Goal: Task Accomplishment & Management: Use online tool/utility

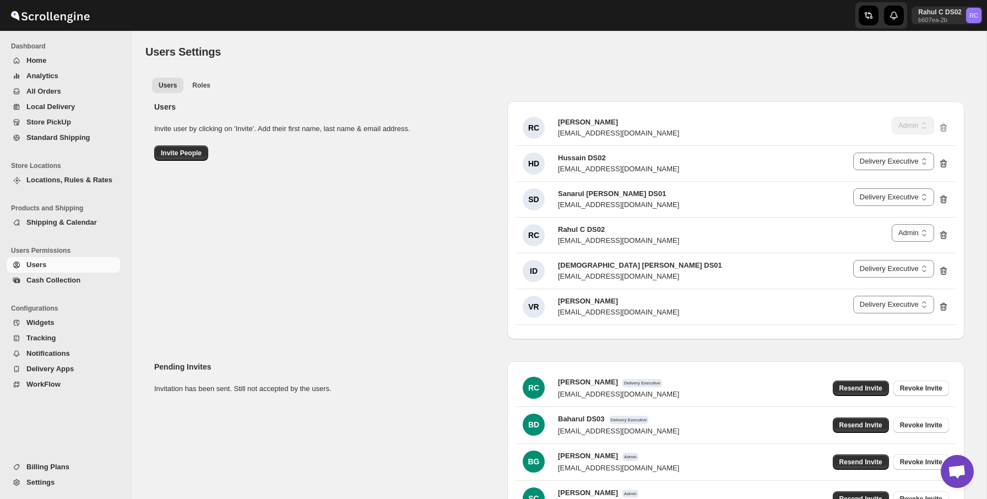
select select "637b767fbaab0276b10c91d5"
select select "637b767fbaab0276b10c91d7"
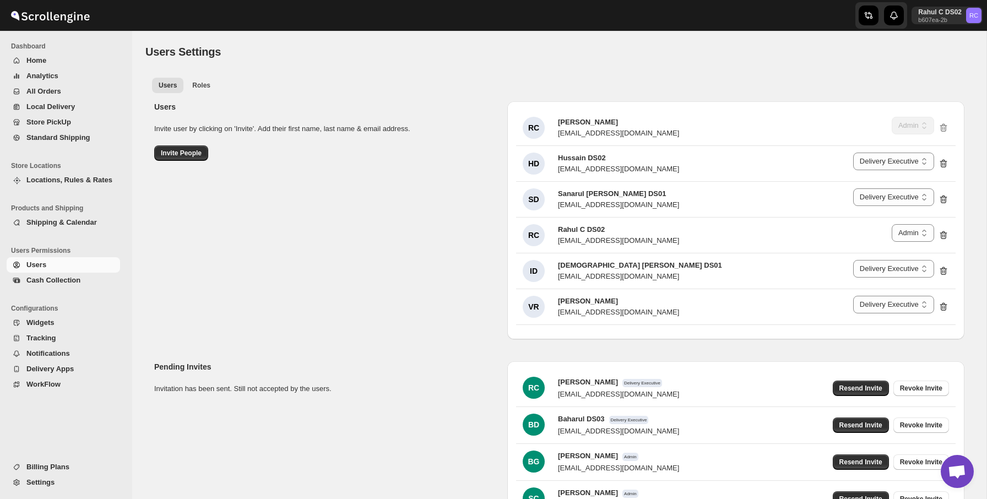
select select "637b767fbaab0276b10c91d5"
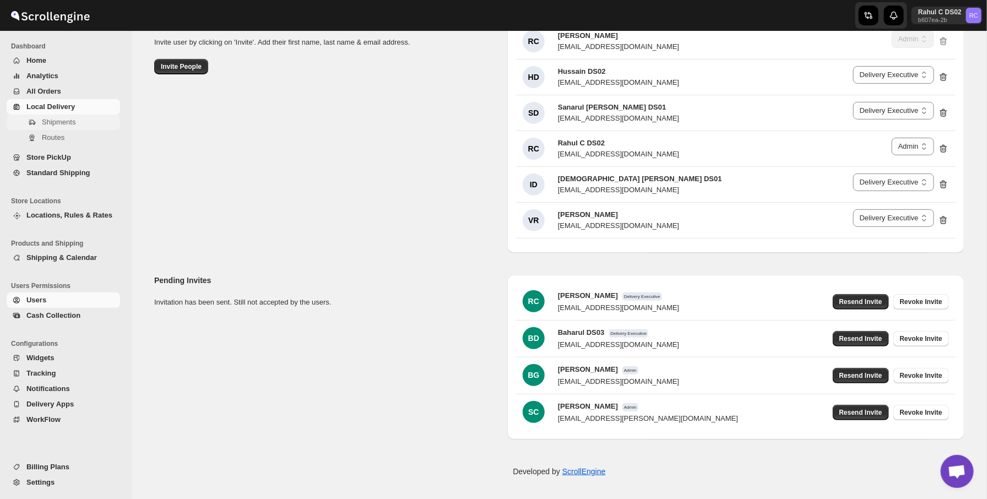
click at [95, 122] on span "Shipments" at bounding box center [80, 122] width 76 height 11
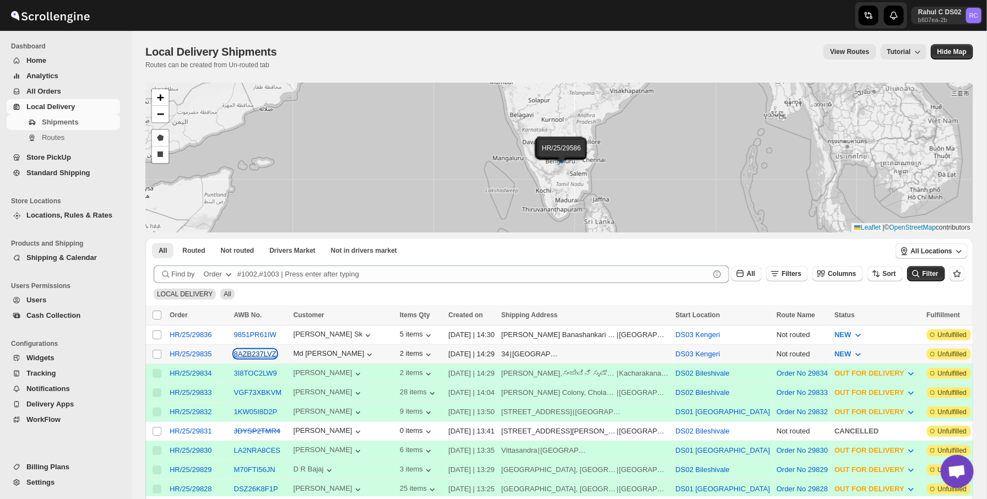
click at [242, 351] on button "8AZB237LVZ" at bounding box center [255, 354] width 42 height 8
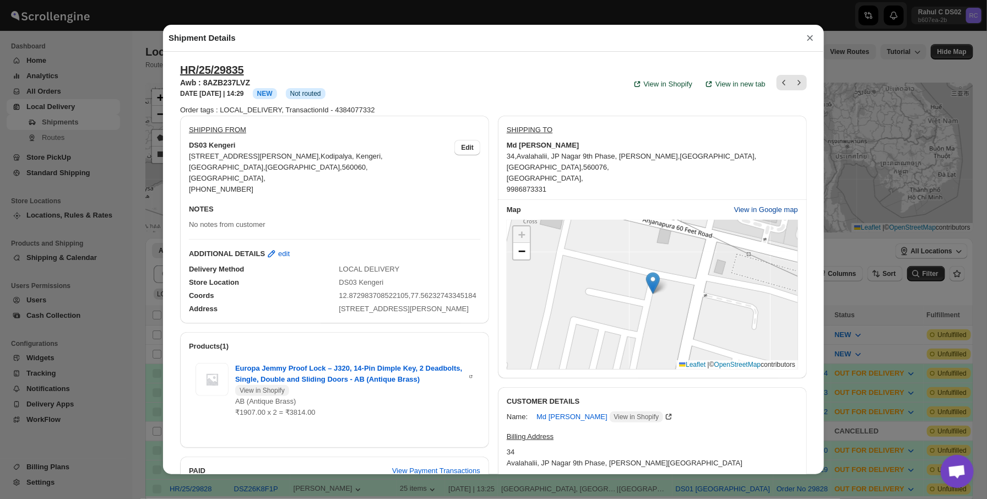
click at [756, 204] on span "View in Google map" at bounding box center [766, 209] width 64 height 11
drag, startPoint x: 166, startPoint y: 64, endPoint x: 135, endPoint y: 78, distance: 33.8
click at [135, 78] on div "Shipment Details × HR/25/29835 Awb : 8AZB237LVZ DATE [DATE] | 14:29 Info NEW In…" at bounding box center [493, 249] width 987 height 499
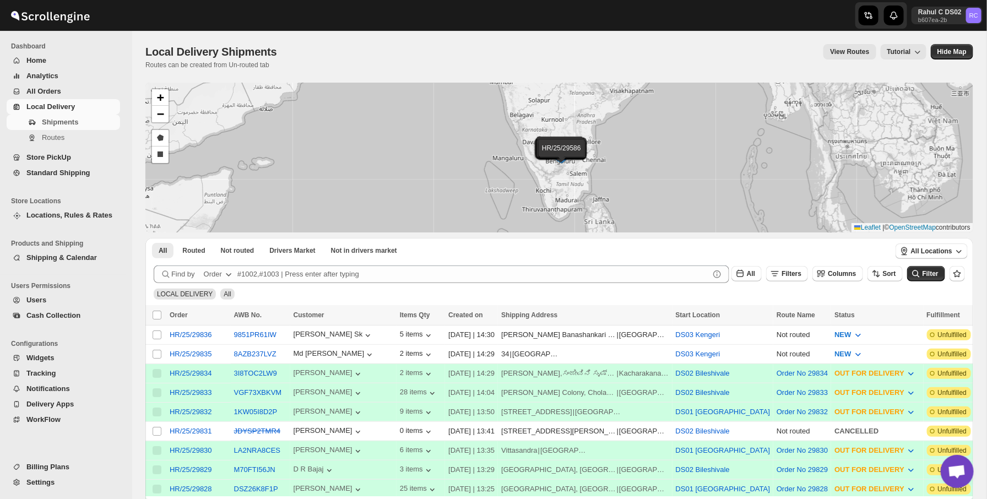
click at [84, 135] on span "Routes" at bounding box center [80, 137] width 76 height 11
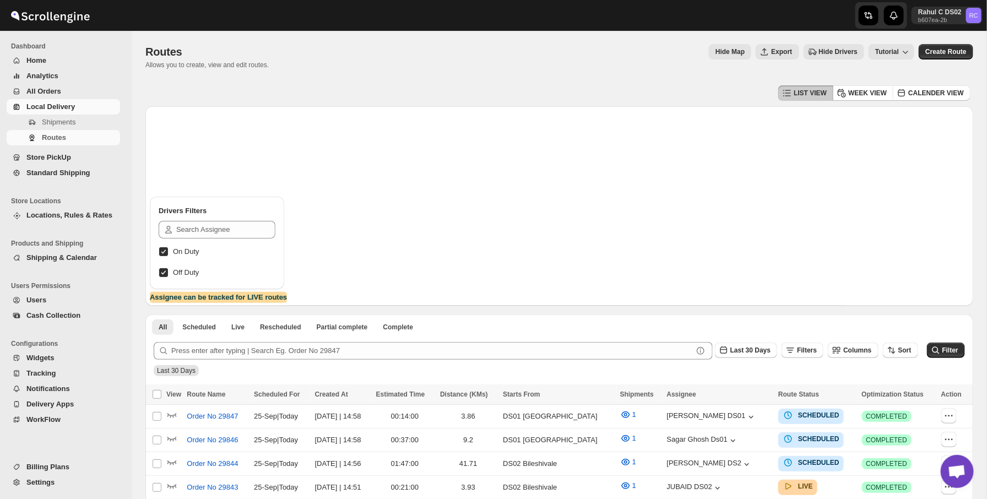
click at [593, 66] on div "Routes Allows you to create, view and edit routes. Hide Map Export Hide Drivers…" at bounding box center [559, 56] width 828 height 25
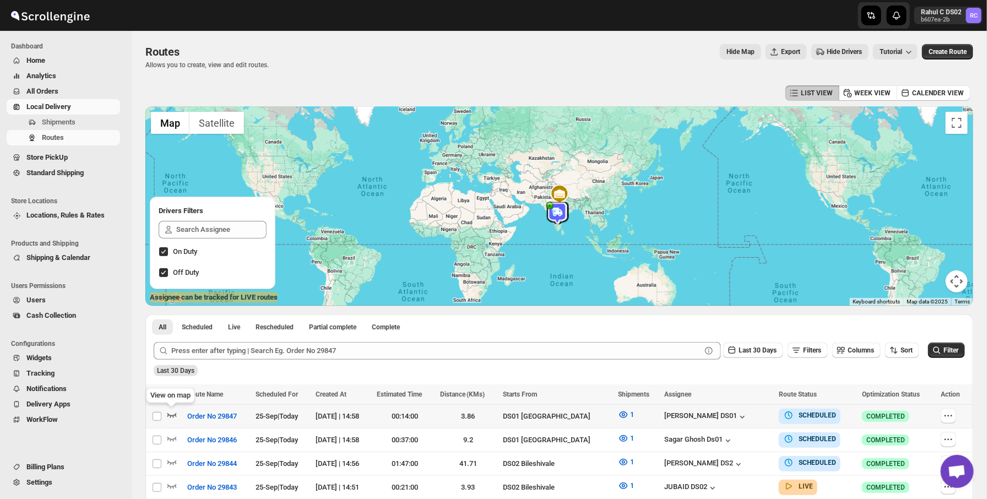
click at [174, 414] on icon "button" at bounding box center [171, 414] width 11 height 11
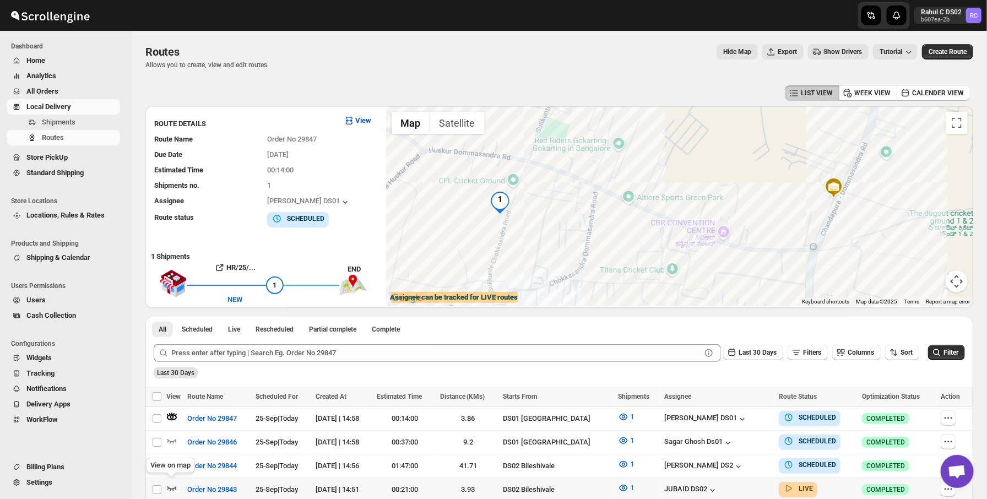
click at [170, 486] on icon "button" at bounding box center [171, 488] width 9 height 4
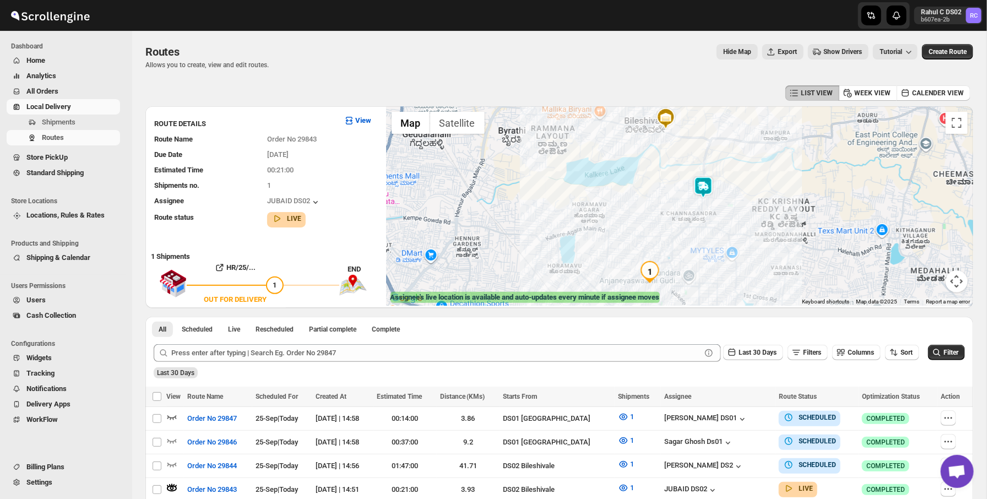
click at [699, 189] on img at bounding box center [703, 187] width 22 height 22
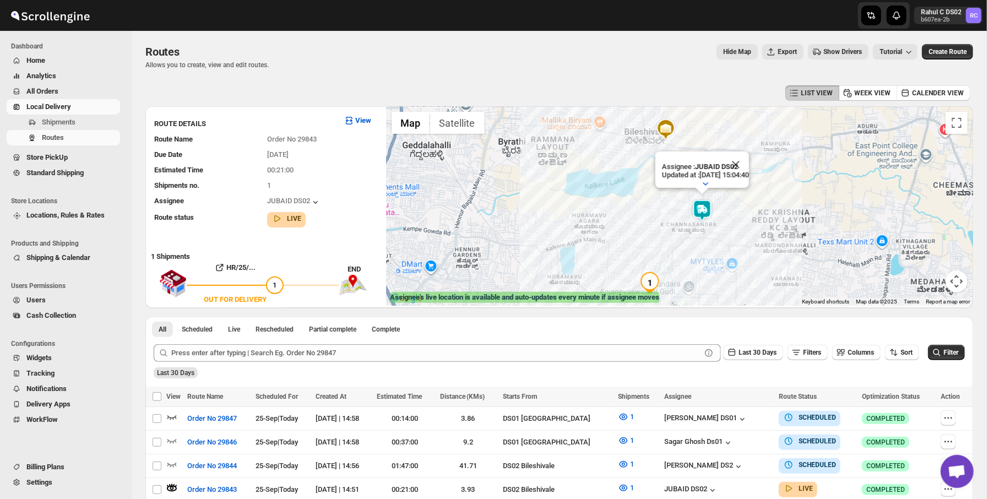
click at [830, 61] on div "Routes Allows you to create, view and edit routes. Hide Map Export Show Drivers…" at bounding box center [559, 56] width 828 height 25
click at [833, 57] on button "Show Drivers" at bounding box center [838, 51] width 61 height 15
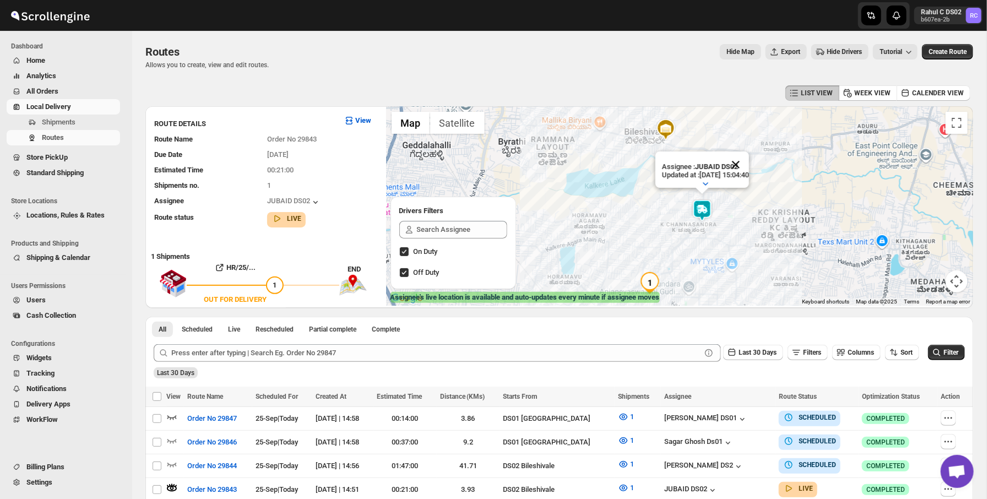
click at [749, 167] on button "Close" at bounding box center [736, 164] width 26 height 26
click at [647, 125] on img at bounding box center [648, 124] width 22 height 22
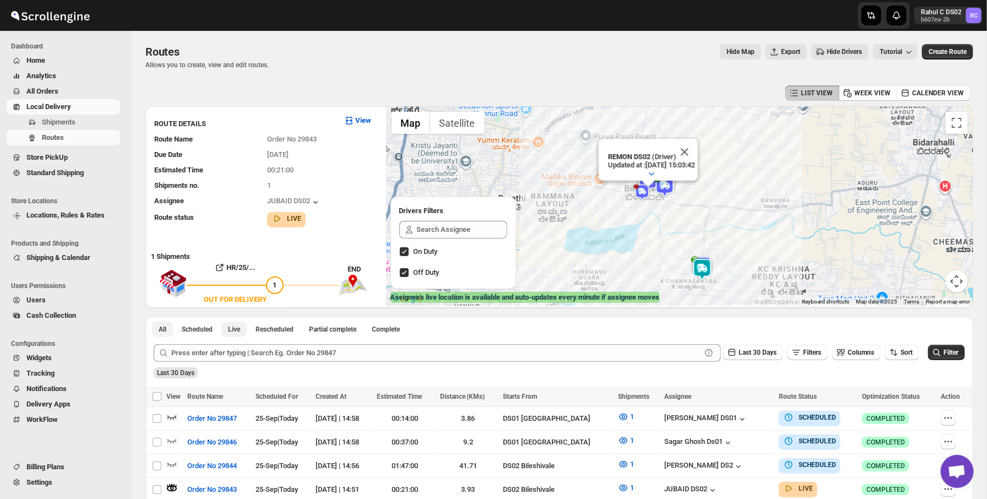
click at [234, 327] on span "Live" at bounding box center [234, 329] width 12 height 9
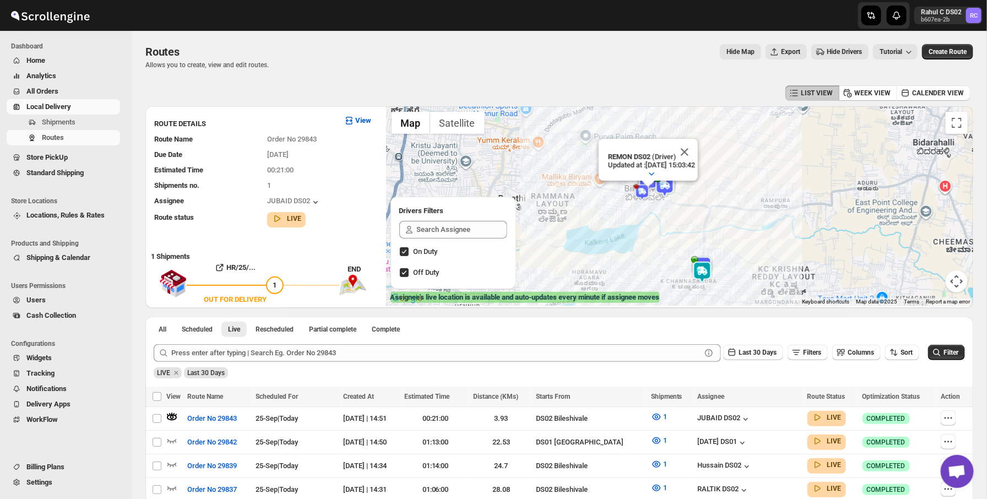
click at [827, 53] on span "Hide Drivers" at bounding box center [844, 51] width 35 height 9
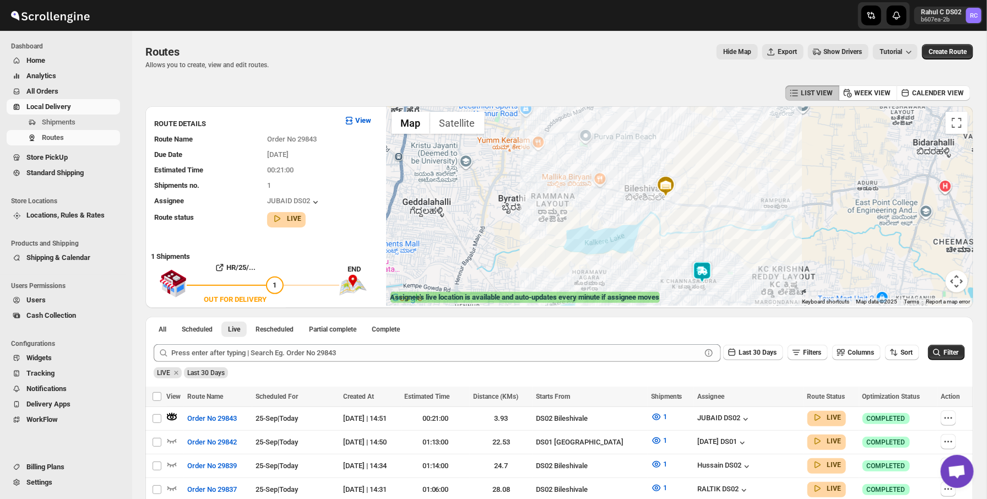
click at [823, 53] on span "Show Drivers" at bounding box center [842, 51] width 39 height 9
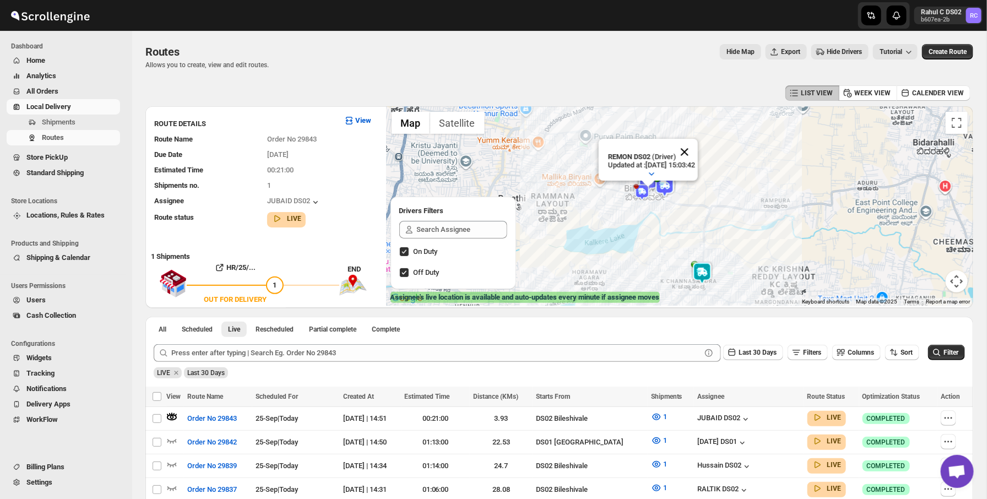
click at [698, 146] on button "Close" at bounding box center [684, 152] width 26 height 26
click at [700, 268] on img at bounding box center [702, 274] width 22 height 22
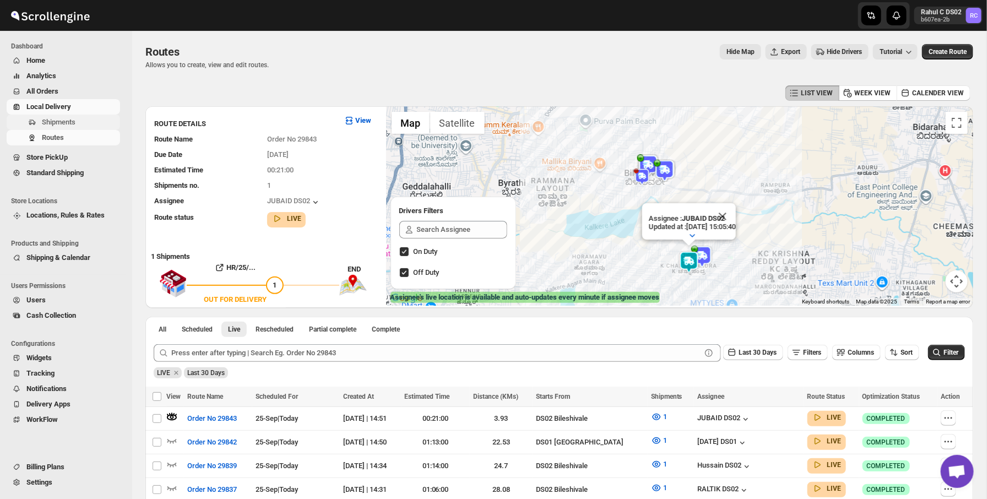
click at [69, 117] on span "Shipments" at bounding box center [80, 122] width 76 height 11
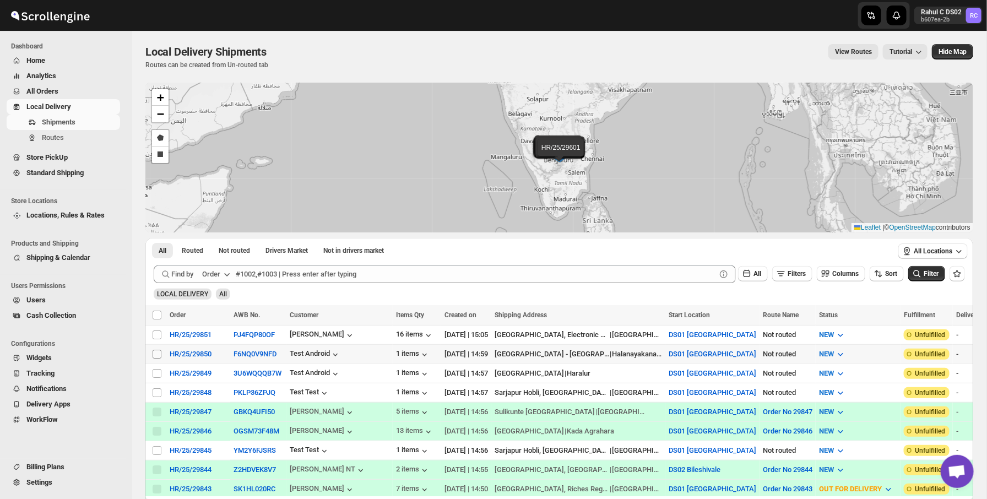
click at [159, 352] on input "Select shipment" at bounding box center [157, 354] width 9 height 9
checkbox input "true"
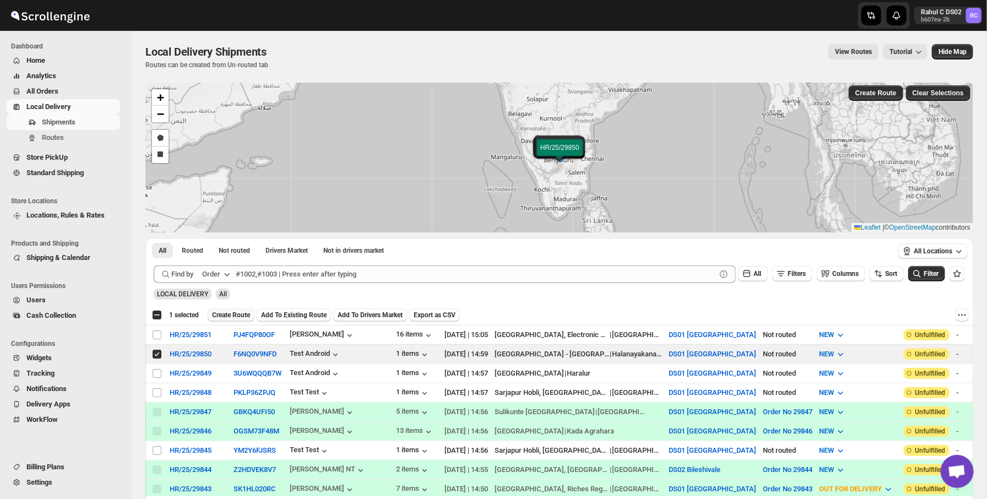
click at [254, 311] on button "Create Route" at bounding box center [231, 314] width 47 height 13
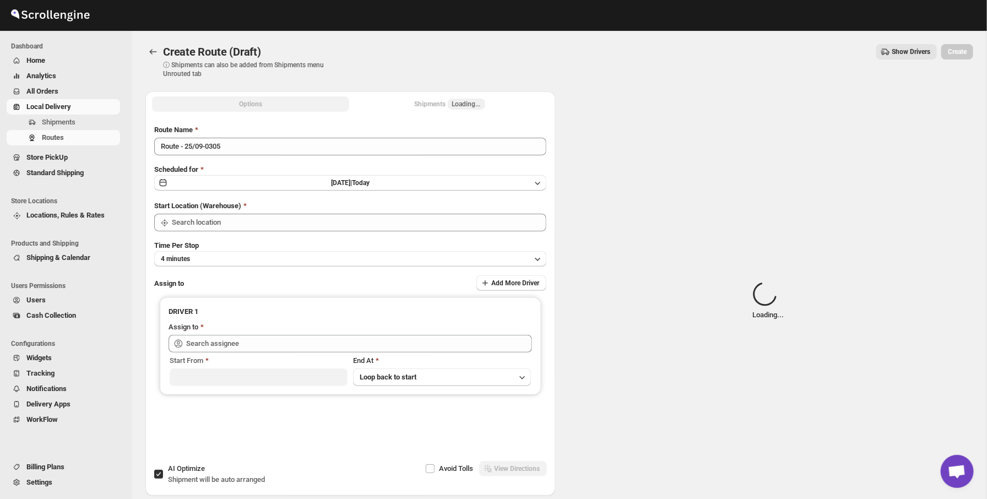
type input "DS01 [GEOGRAPHIC_DATA]"
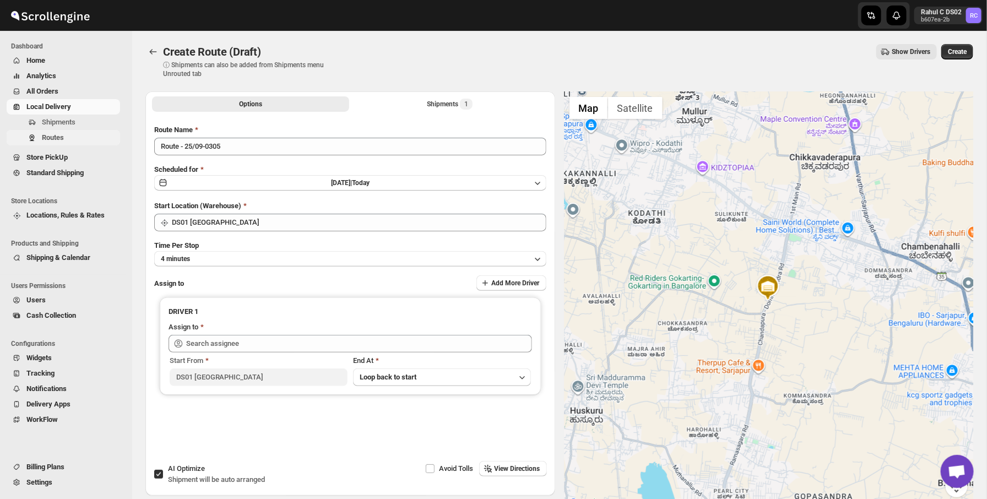
click at [40, 131] on button "Routes" at bounding box center [63, 137] width 113 height 15
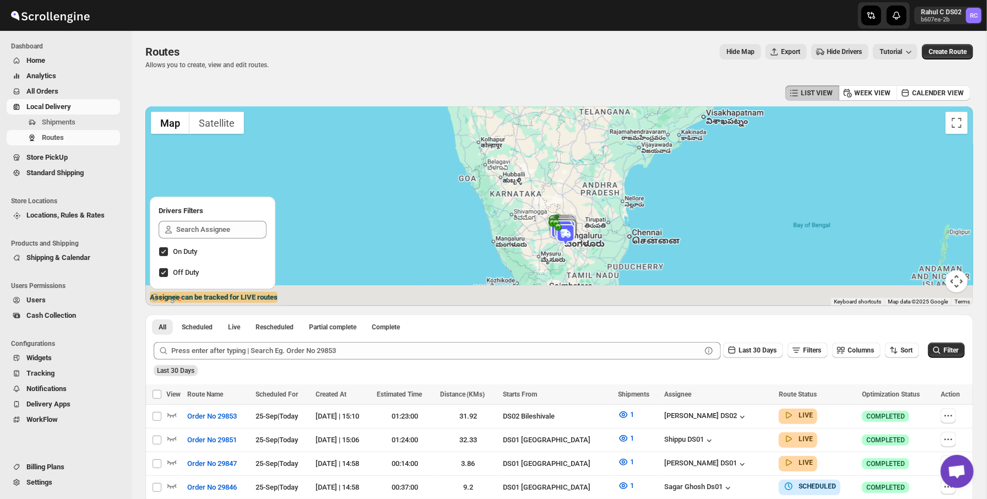
drag, startPoint x: 560, startPoint y: 270, endPoint x: 559, endPoint y: 217, distance: 53.4
click at [559, 224] on img at bounding box center [566, 235] width 22 height 22
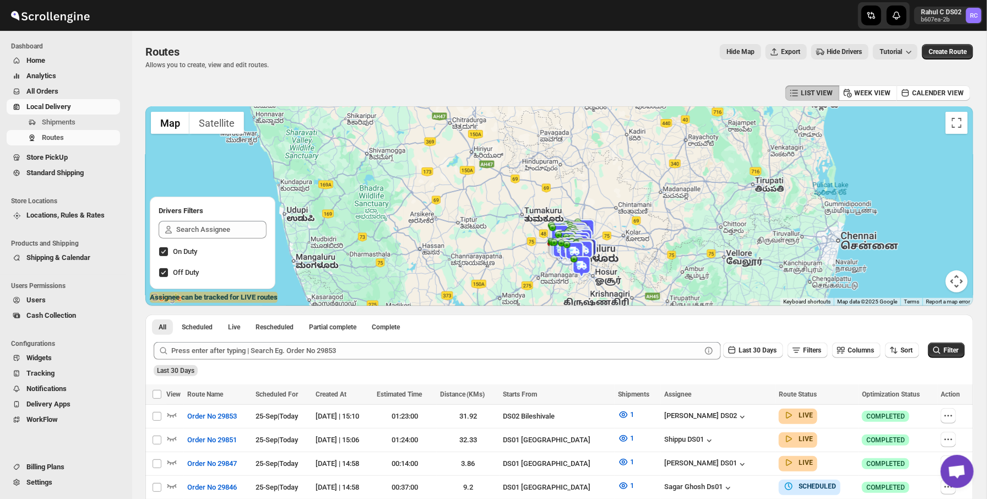
drag, startPoint x: 605, startPoint y: 257, endPoint x: 602, endPoint y: 181, distance: 76.6
click at [602, 181] on div "To navigate, press the arrow keys." at bounding box center [559, 205] width 828 height 199
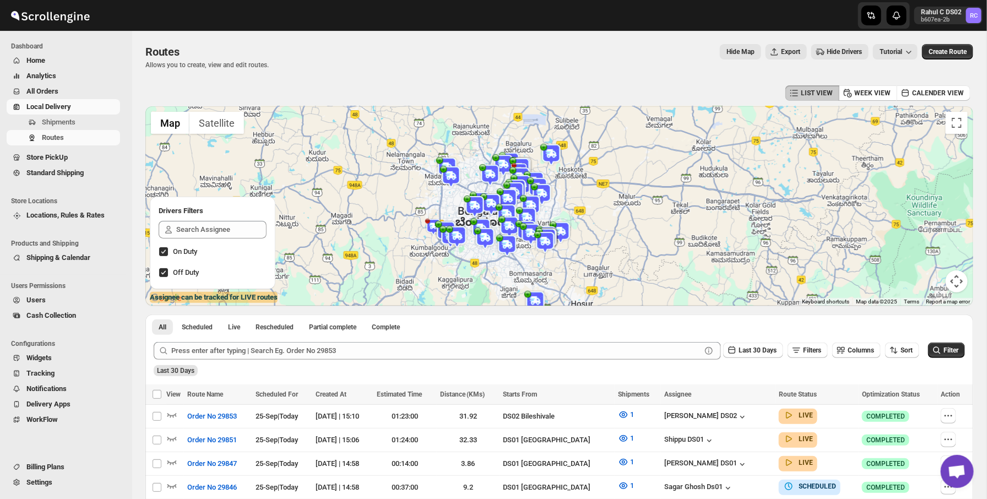
drag, startPoint x: 550, startPoint y: 153, endPoint x: 573, endPoint y: 260, distance: 110.0
click at [573, 260] on div at bounding box center [559, 205] width 828 height 199
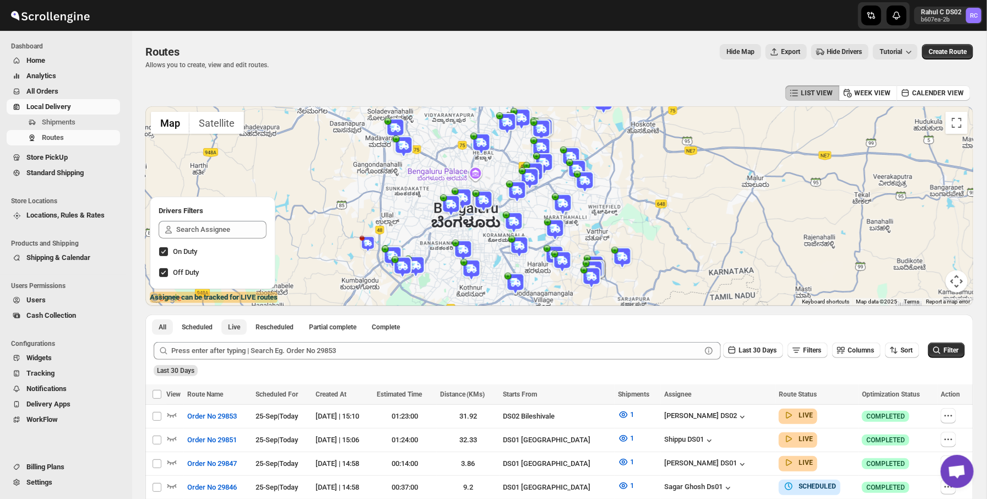
click at [239, 332] on button "Live" at bounding box center [233, 326] width 25 height 15
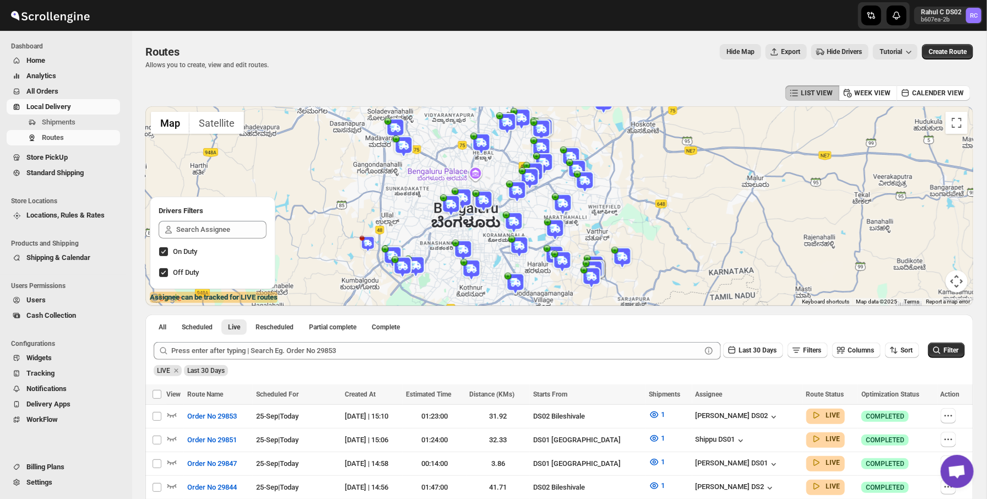
click at [518, 216] on img at bounding box center [514, 222] width 22 height 22
click at [563, 190] on button "Close" at bounding box center [550, 193] width 26 height 26
click at [171, 419] on icon "button" at bounding box center [171, 414] width 11 height 11
